Goal: Transaction & Acquisition: Purchase product/service

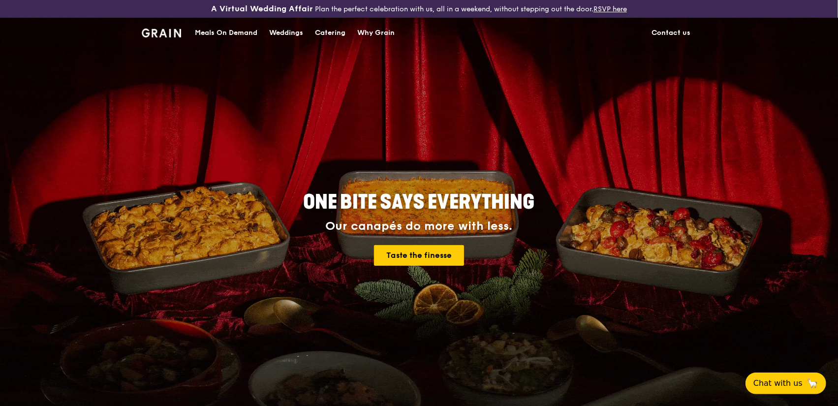
click at [336, 32] on div "Catering" at bounding box center [330, 33] width 31 height 30
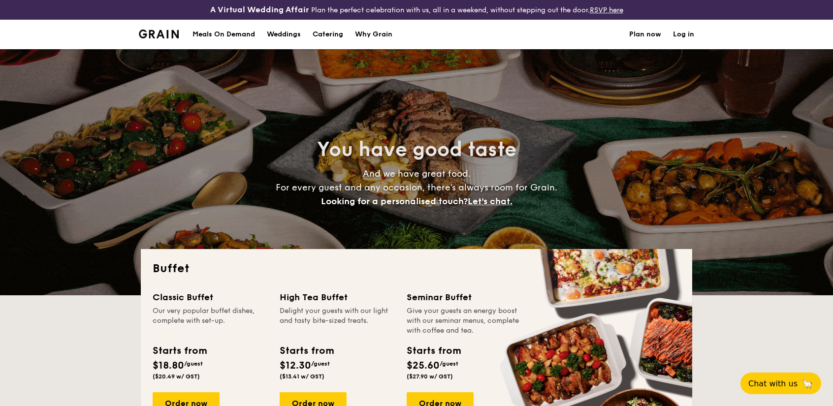
select select
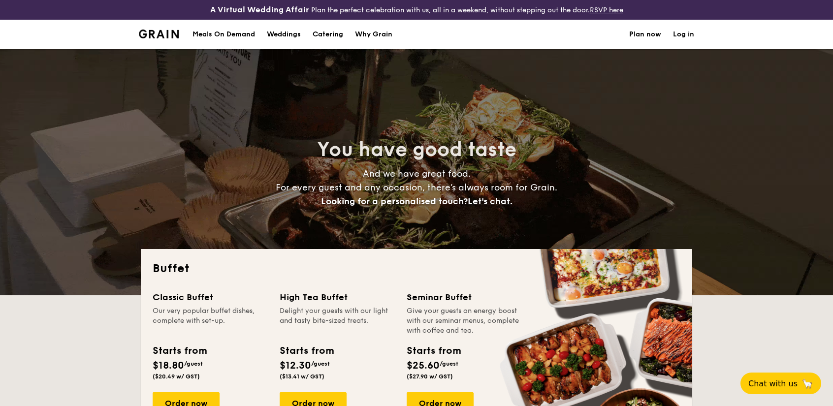
scroll to position [197, 0]
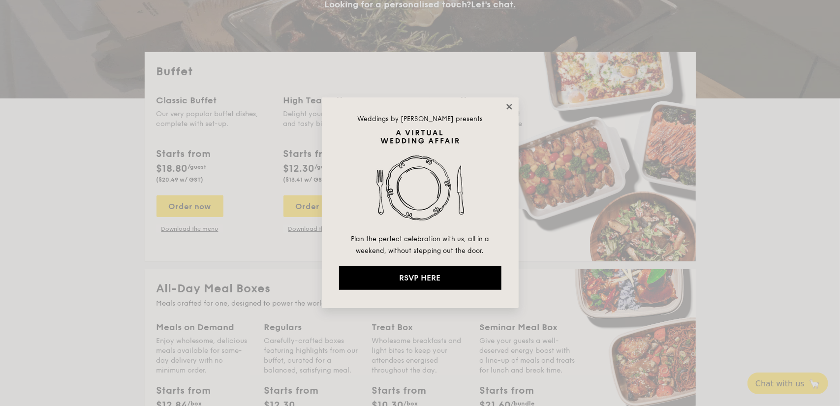
click at [508, 103] on icon at bounding box center [509, 106] width 9 height 9
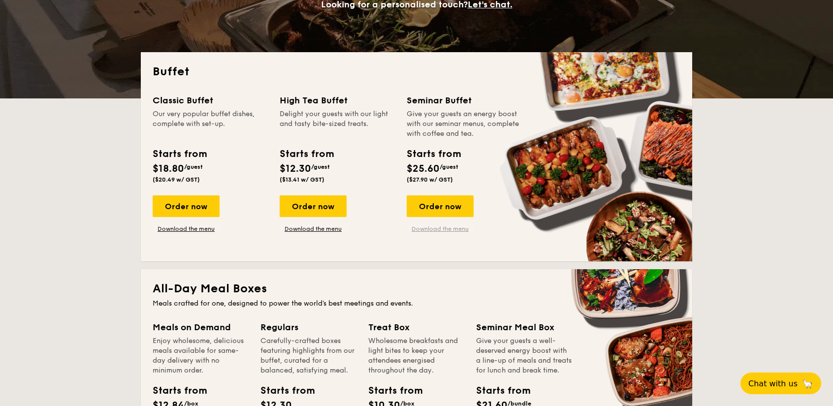
click at [437, 231] on link "Download the menu" at bounding box center [440, 229] width 67 height 8
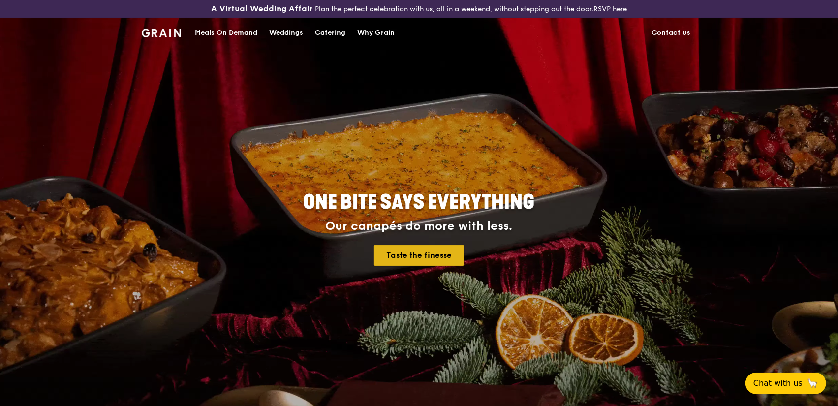
click at [450, 256] on link "Taste the finesse" at bounding box center [419, 255] width 90 height 21
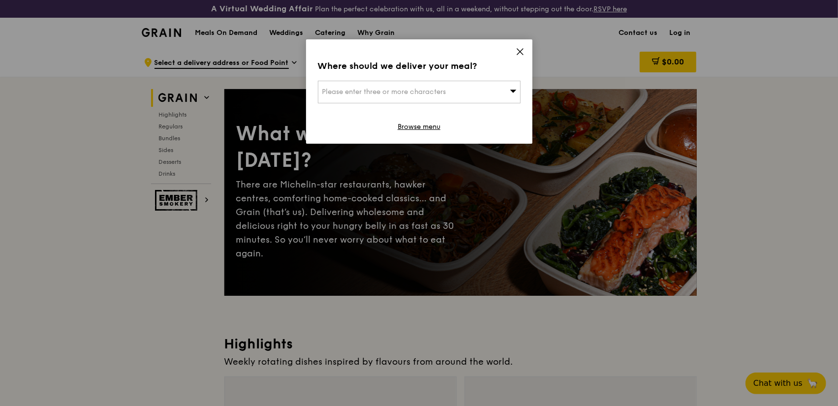
click at [509, 89] on div "Please enter three or more characters" at bounding box center [419, 92] width 203 height 23
click at [469, 93] on input "search" at bounding box center [420, 92] width 202 height 22
type input "349253"
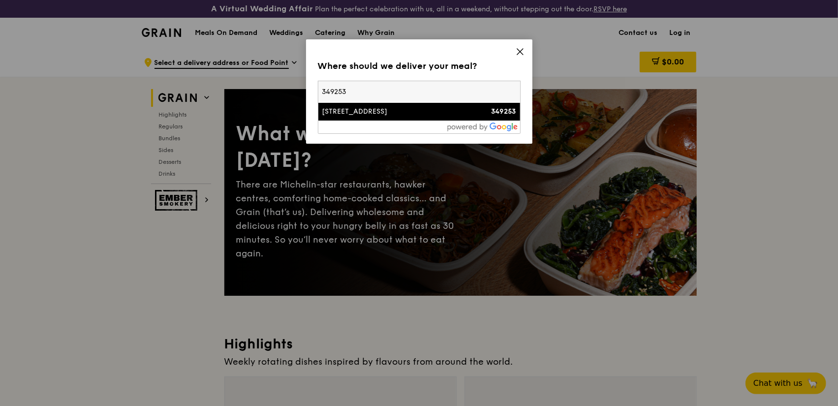
type input "mary.goh@infineon.com"
type input "349253"
click at [434, 109] on div "168 Kallang Way" at bounding box center [395, 112] width 146 height 10
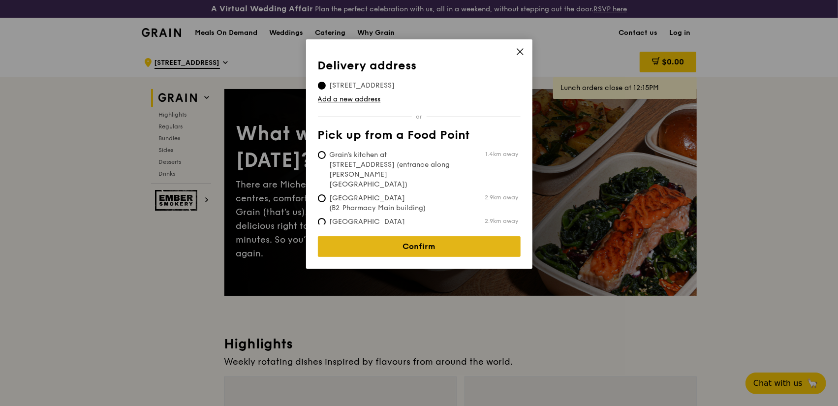
click at [426, 236] on link "Confirm" at bounding box center [419, 246] width 203 height 21
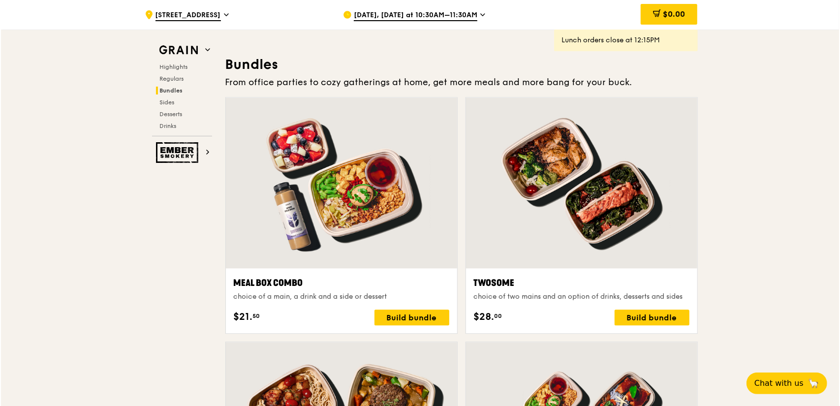
scroll to position [1477, 0]
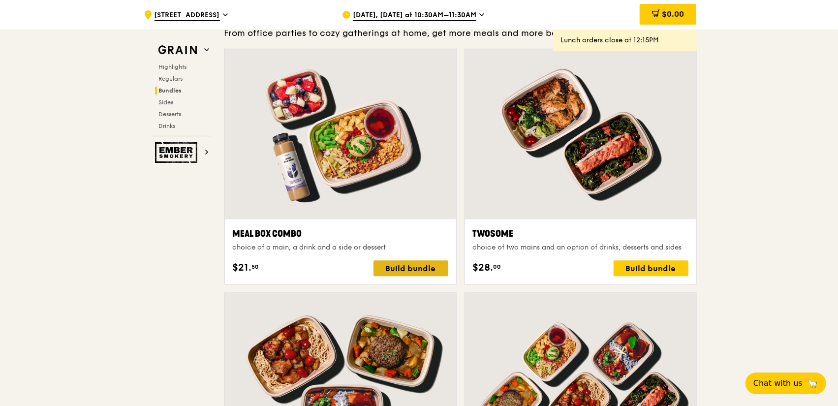
click at [421, 264] on div "Build bundle" at bounding box center [411, 268] width 75 height 16
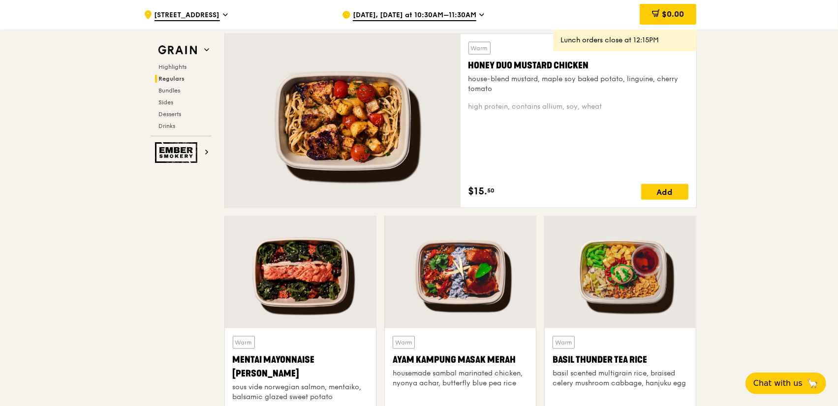
scroll to position [707, 0]
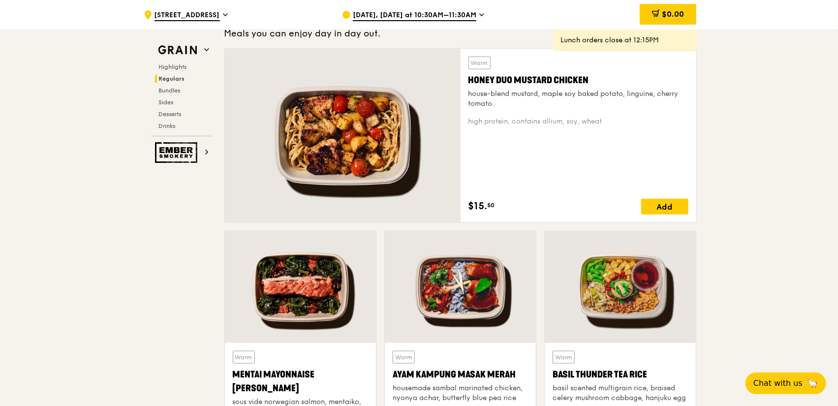
drag, startPoint x: 469, startPoint y: 79, endPoint x: 679, endPoint y: 118, distance: 213.8
click at [679, 118] on div "Warm Honey Duo Mustard Chicken house-blend mustard, maple soy baked potato, lin…" at bounding box center [579, 136] width 220 height 158
copy div "Honey Duo Mustard Chicken house-blend mustard, maple soy baked potato, linguine…"
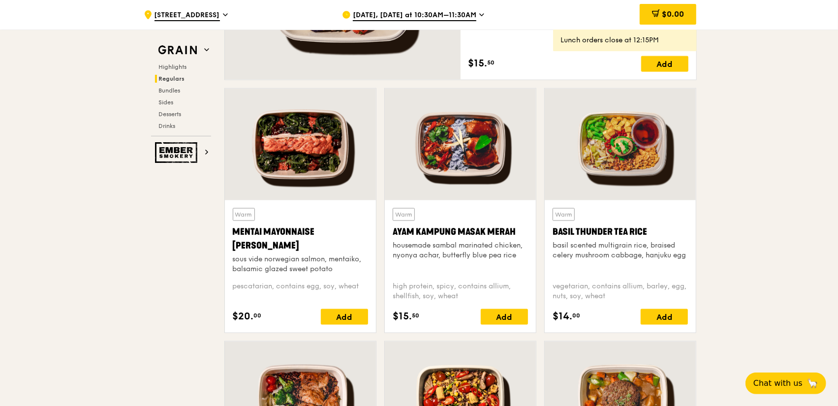
scroll to position [817, 0]
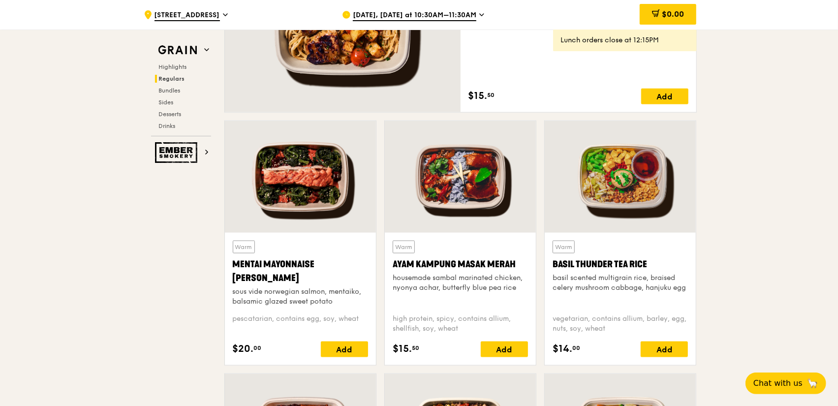
drag, startPoint x: 235, startPoint y: 264, endPoint x: 359, endPoint y: 316, distance: 134.6
click at [359, 316] on div "Warm Mentai Mayonnaise Aburi Salmon sous vide norwegian salmon, mentaiko, balsa…" at bounding box center [300, 299] width 135 height 117
copy div "Mentai Mayonnaise Aburi Salmon sous vide norwegian salmon, mentaiko, balsamic g…"
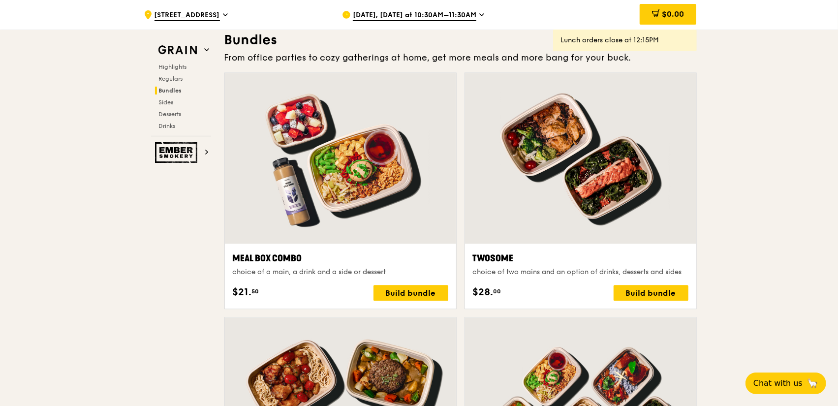
scroll to position [1506, 0]
